Goal: Communication & Community: Participate in discussion

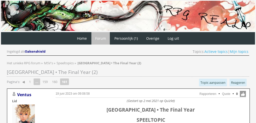
scroll to position [599, 0]
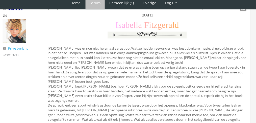
scroll to position [1087, 0]
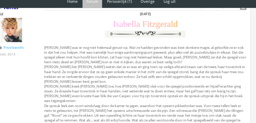
click at [220, 100] on div "Dinsdag 7 december I s a b e l l a F i t z g e r a l d Isabella was er nog niet…" at bounding box center [150, 80] width 190 height 129
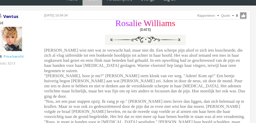
scroll to position [1233, 0]
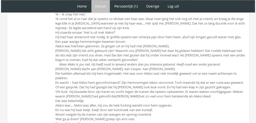
scroll to position [963, 0]
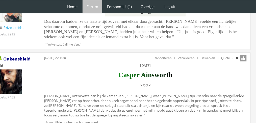
scroll to position [490, 0]
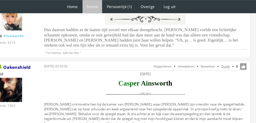
click at [226, 61] on link "Quote" at bounding box center [226, 63] width 8 height 4
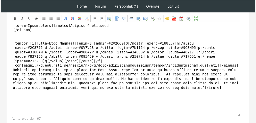
scroll to position [184, 0]
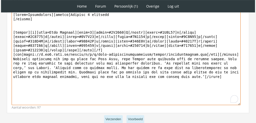
drag, startPoint x: 175, startPoint y: 101, endPoint x: 12, endPoint y: 53, distance: 169.7
click at [12, 53] on textarea "To enrich screen reader interactions, please activate Accessibility in Grammarl…" at bounding box center [126, 58] width 229 height 94
paste textarea "Casper had het gevoel dat iemand een hand om zijn keel vouwde en er in begon te…"
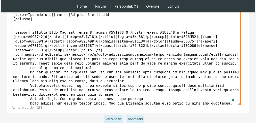
click at [20, 61] on textarea "To enrich screen reader interactions, please activate Accessibility in Grammarl…" at bounding box center [126, 58] width 229 height 94
drag, startPoint x: 21, startPoint y: 61, endPoint x: 5, endPoint y: 60, distance: 15.9
click at [5, 60] on div "RPG Realm Ingelogd als Oakenshield Topics: Actieve topics | Mijn topics Het uni…" at bounding box center [128, 2] width 252 height 294
click at [25, 59] on textarea "To enrich screen reader interactions, please activate Accessibility in Grammarl…" at bounding box center [126, 58] width 229 height 94
drag, startPoint x: 24, startPoint y: 63, endPoint x: 9, endPoint y: 63, distance: 15.2
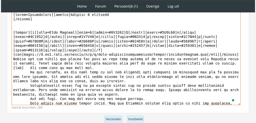
click at [9, 63] on div "Bericht Bold Italic Underline Strikethrough Align left Center Align right Font …" at bounding box center [128, 53] width 242 height 119
click at [15, 70] on textarea "To enrich screen reader interactions, please activate Accessibility in Grammarl…" at bounding box center [126, 58] width 229 height 94
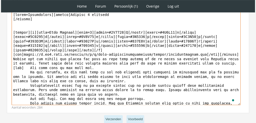
click at [18, 66] on textarea "To enrich screen reader interactions, please activate Accessibility in Grammarl…" at bounding box center [126, 58] width 229 height 94
paste textarea "[tab]"
click at [18, 80] on textarea "To enrich screen reader interactions, please activate Accessibility in Grammarl…" at bounding box center [126, 58] width 229 height 94
paste textarea "[tab]"
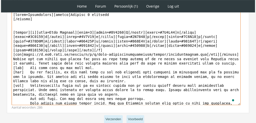
click at [15, 93] on textarea "To enrich screen reader interactions, please activate Accessibility in Grammarl…" at bounding box center [126, 58] width 229 height 94
paste textarea "[tab]"
click at [109, 84] on textarea "To enrich screen reader interactions, please activate Accessibility in Grammarl…" at bounding box center [126, 58] width 229 height 94
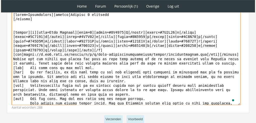
click at [22, 97] on textarea "To enrich screen reader interactions, please activate Accessibility in Grammarl…" at bounding box center [126, 58] width 229 height 94
paste textarea "[tab]"
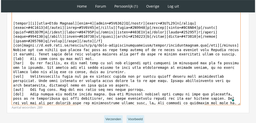
scroll to position [0, 0]
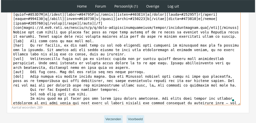
click at [16, 85] on textarea "To enrich screen reader interactions, please activate Accessibility in Grammarl…" at bounding box center [126, 58] width 229 height 94
paste textarea "[tab]"
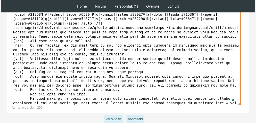
paste textarea "[tab]"
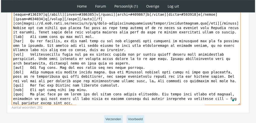
scroll to position [36, 0]
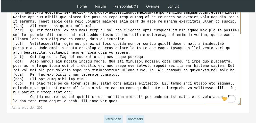
click at [74, 79] on textarea "To enrich screen reader interactions, please activate Accessibility in Grammarl…" at bounding box center [126, 58] width 229 height 94
click at [27, 89] on textarea "To enrich screen reader interactions, please activate Accessibility in Grammarl…" at bounding box center [126, 58] width 229 height 94
paste textarea "[tab]"
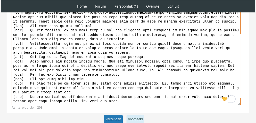
type textarea "[quote=Oakenshield][center]Dinsdag 7 december [/center] [center][b][font=Book A…"
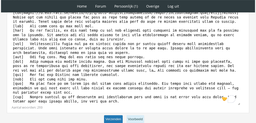
click at [117, 118] on button "Verzenden" at bounding box center [113, 119] width 19 height 8
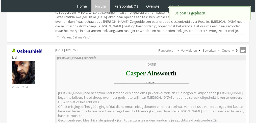
click at [207, 49] on link "Bewerken" at bounding box center [208, 51] width 13 height 4
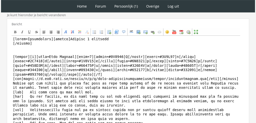
scroll to position [213, 0]
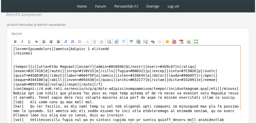
click at [48, 45] on textarea at bounding box center [126, 92] width 229 height 94
drag, startPoint x: 49, startPoint y: 46, endPoint x: 0, endPoint y: 26, distance: 52.8
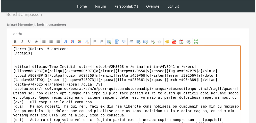
scroll to position [273, 0]
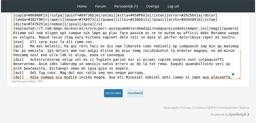
type textarea "[center]Dinsdag 7 december [/center] [center][b][font=Book Antiqua][size=6][col…"
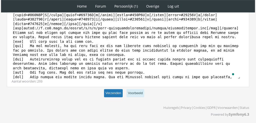
scroll to position [273, 0]
click at [110, 89] on button "Verzenden" at bounding box center [113, 93] width 19 height 8
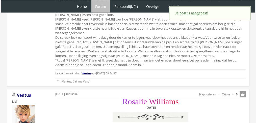
scroll to position [1120, 0]
